Goal: Use online tool/utility

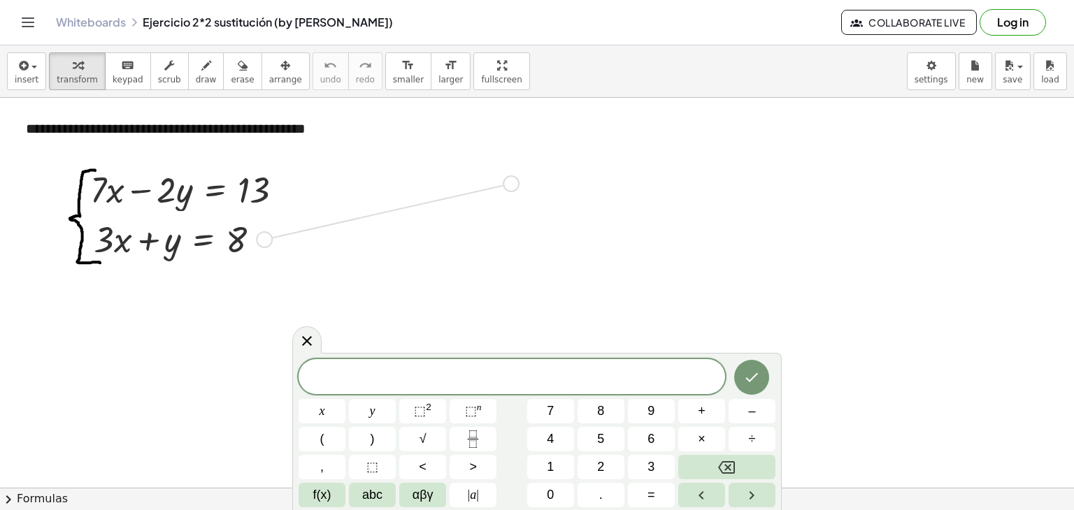
drag, startPoint x: 269, startPoint y: 238, endPoint x: 548, endPoint y: 171, distance: 286.7
drag, startPoint x: 418, startPoint y: 174, endPoint x: 574, endPoint y: 163, distance: 157.0
drag, startPoint x: 426, startPoint y: 168, endPoint x: 564, endPoint y: 161, distance: 138.6
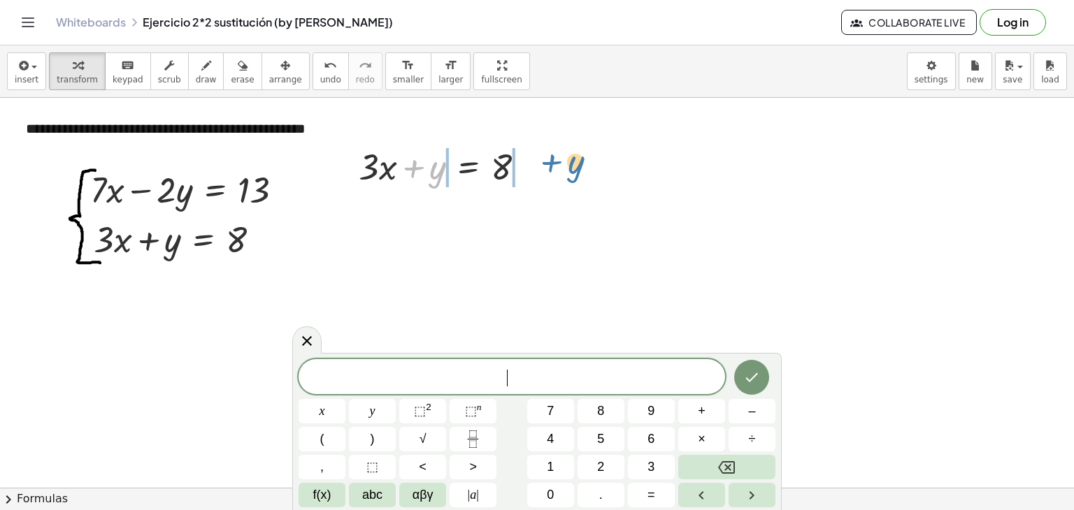
click at [315, 341] on div at bounding box center [306, 339] width 29 height 27
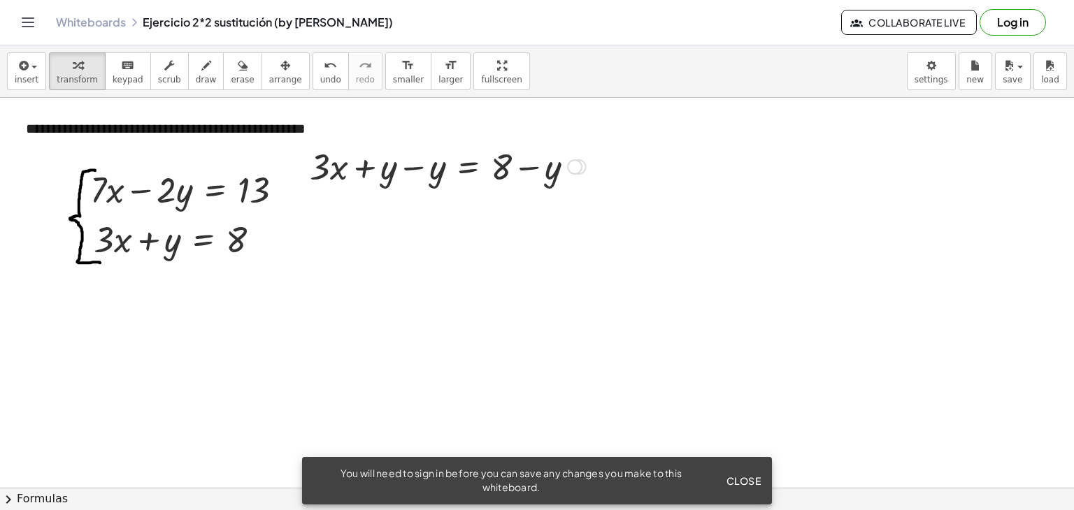
click at [408, 168] on div at bounding box center [448, 166] width 290 height 48
drag, startPoint x: 462, startPoint y: 222, endPoint x: 462, endPoint y: 177, distance: 44.7
click at [468, 167] on div "+ · 3 · x + y = 8 + · 3 · x + y − y = + 8 − y + · 3 · x + 0 = + 8 − y · 3 · x =…" at bounding box center [468, 167] width 0 height 0
drag, startPoint x: 575, startPoint y: 219, endPoint x: 573, endPoint y: 160, distance: 58.7
click at [573, 160] on div at bounding box center [574, 166] width 15 height 15
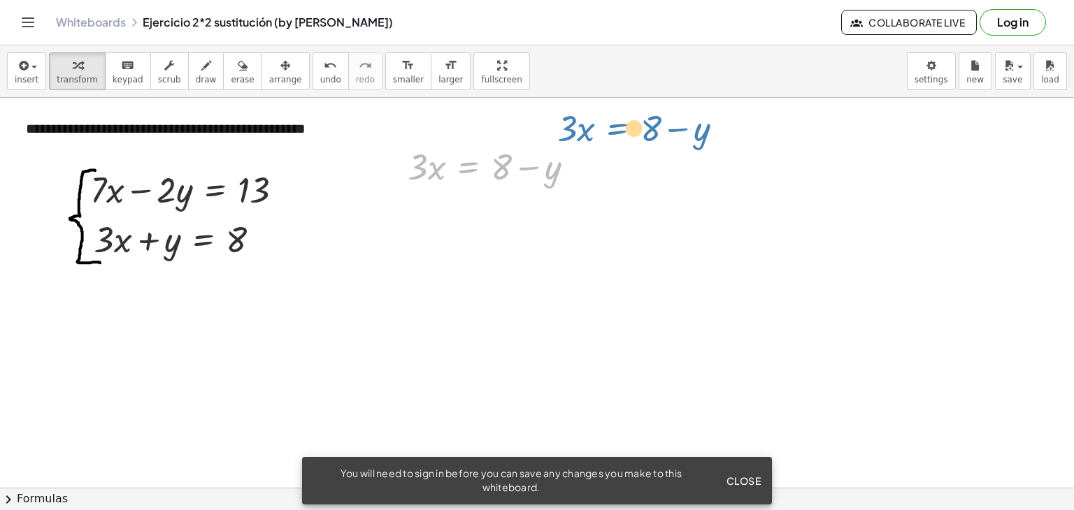
drag, startPoint x: 470, startPoint y: 168, endPoint x: 627, endPoint y: 129, distance: 162.0
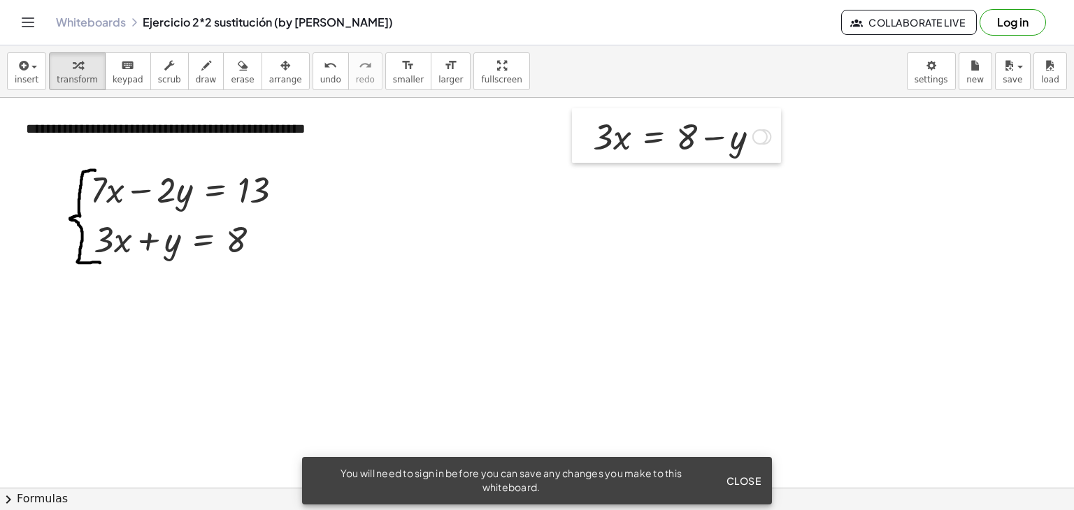
drag, startPoint x: 389, startPoint y: 173, endPoint x: 575, endPoint y: 143, distance: 189.0
click at [575, 143] on div at bounding box center [582, 135] width 21 height 55
drag, startPoint x: 609, startPoint y: 134, endPoint x: 726, endPoint y: 177, distance: 124.3
click at [609, 139] on div at bounding box center [678, 136] width 187 height 70
click at [1013, 10] on button "Log in" at bounding box center [1012, 22] width 66 height 27
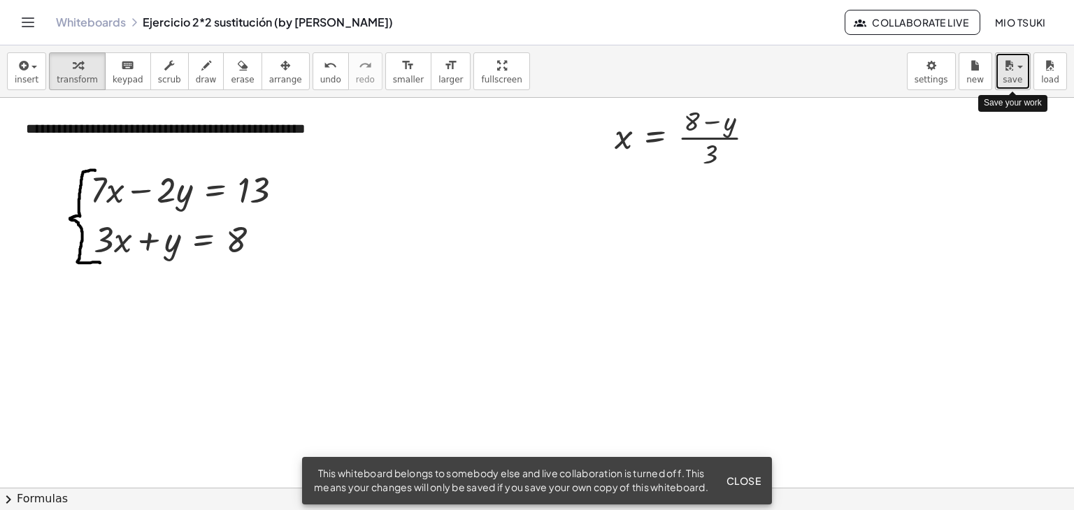
click at [1013, 70] on icon "button" at bounding box center [1008, 65] width 13 height 17
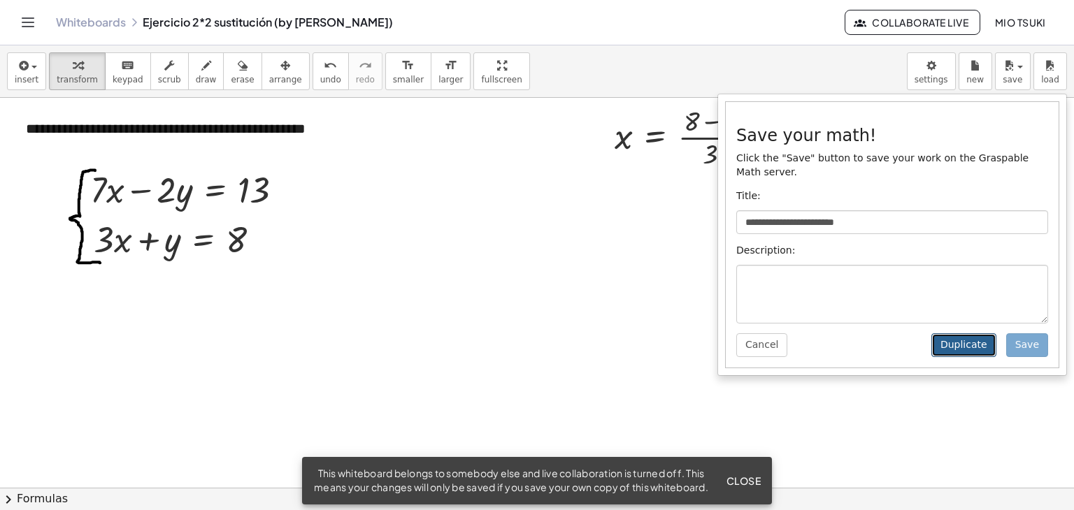
click at [962, 338] on button "Duplicate" at bounding box center [963, 345] width 65 height 24
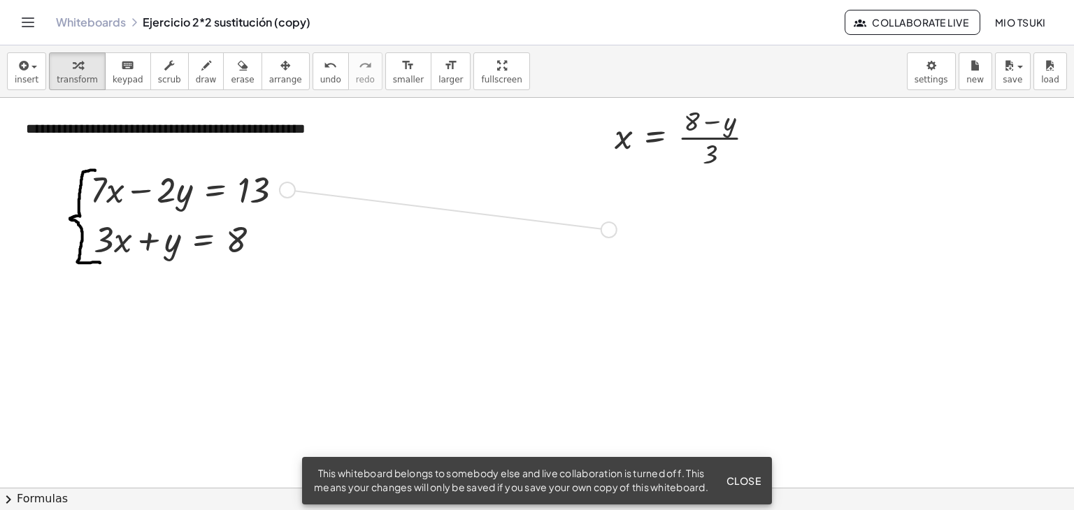
drag, startPoint x: 288, startPoint y: 189, endPoint x: 615, endPoint y: 229, distance: 329.5
drag, startPoint x: 390, startPoint y: 230, endPoint x: 581, endPoint y: 223, distance: 191.6
click at [581, 223] on div at bounding box center [581, 215] width 21 height 55
drag, startPoint x: 626, startPoint y: 139, endPoint x: 618, endPoint y: 222, distance: 83.6
